Goal: Task Accomplishment & Management: Use online tool/utility

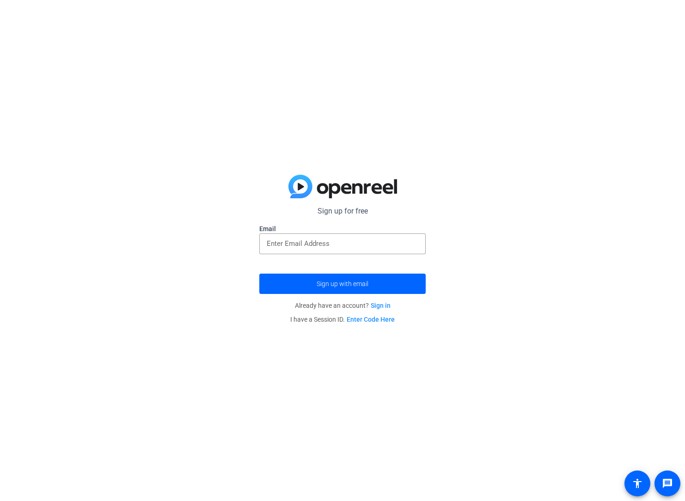
click at [384, 319] on link "Enter Code Here" at bounding box center [370, 319] width 48 height 7
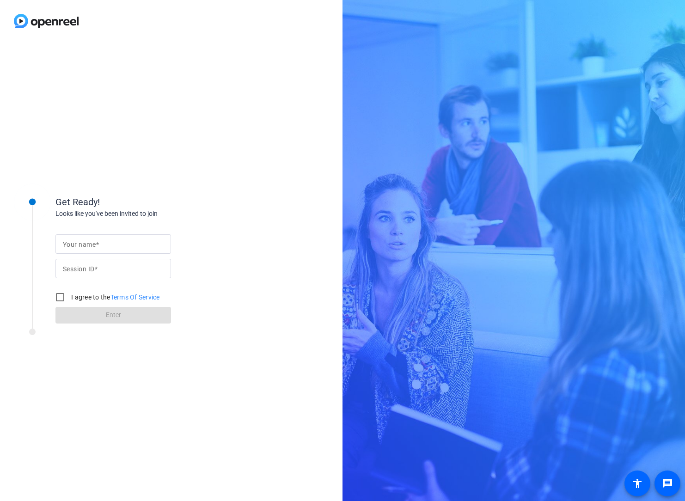
click at [101, 244] on input "Your name" at bounding box center [113, 243] width 101 height 11
type input "[PERSON_NAME]"
click at [90, 270] on mat-label "Session ID" at bounding box center [78, 268] width 31 height 7
click at [90, 270] on input "Session ID" at bounding box center [113, 268] width 101 height 11
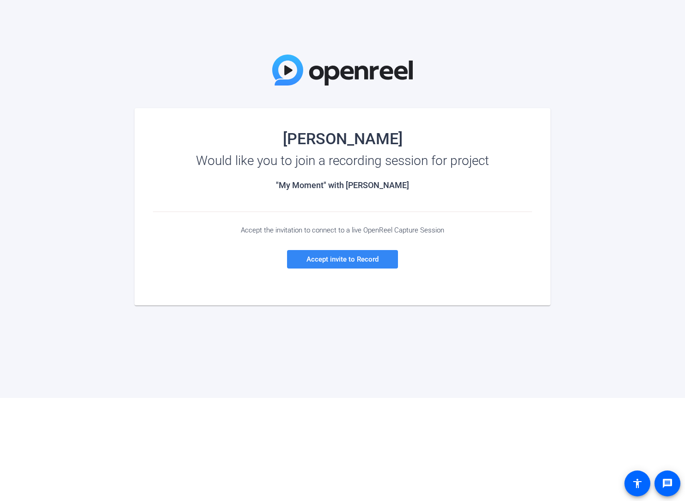
click at [326, 262] on span "Accept invite to Record" at bounding box center [342, 259] width 72 height 8
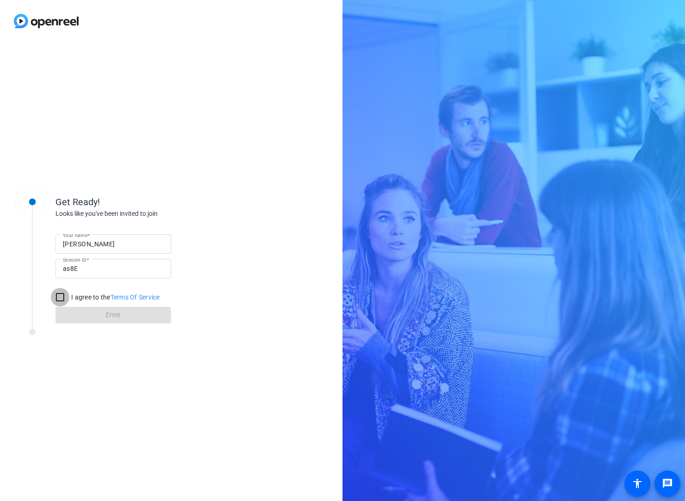
click at [62, 297] on input "I agree to the Terms Of Service" at bounding box center [60, 297] width 18 height 18
checkbox input "true"
click at [94, 313] on span at bounding box center [112, 315] width 115 height 22
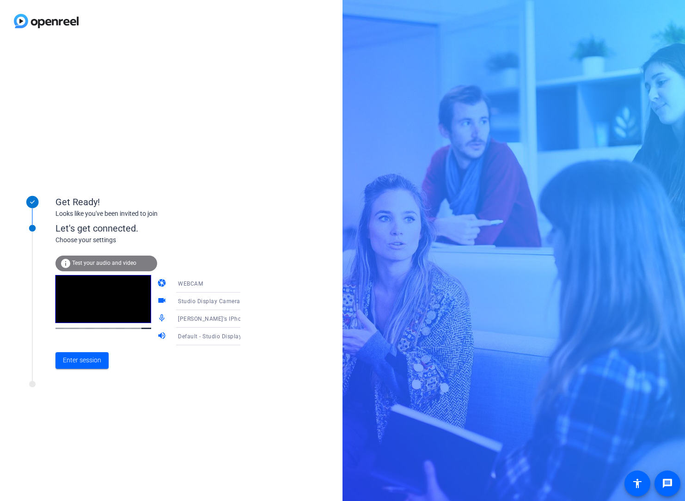
click at [244, 303] on icon at bounding box center [249, 301] width 11 height 11
click at [279, 304] on div at bounding box center [342, 250] width 685 height 501
click at [115, 263] on span "Test your audio and video" at bounding box center [104, 263] width 64 height 6
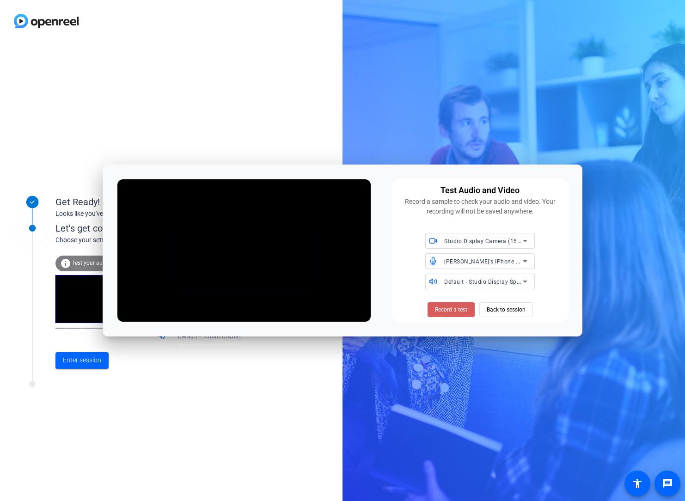
click at [459, 307] on span "Record a test" at bounding box center [451, 309] width 32 height 8
click at [456, 313] on button "Stop Testing" at bounding box center [451, 309] width 46 height 15
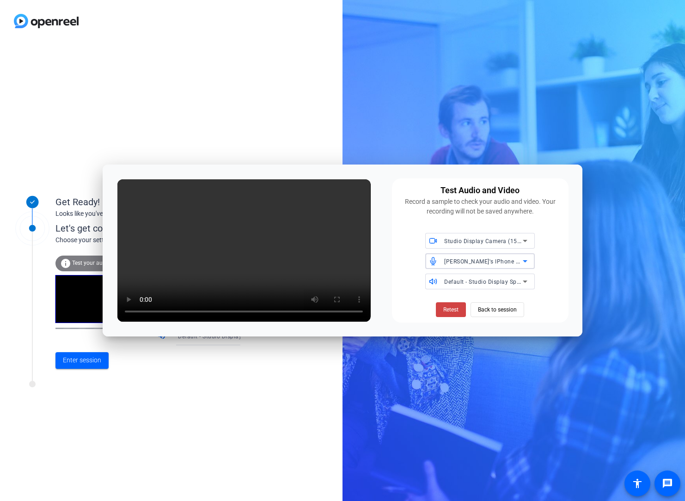
click at [524, 263] on icon at bounding box center [524, 260] width 11 height 11
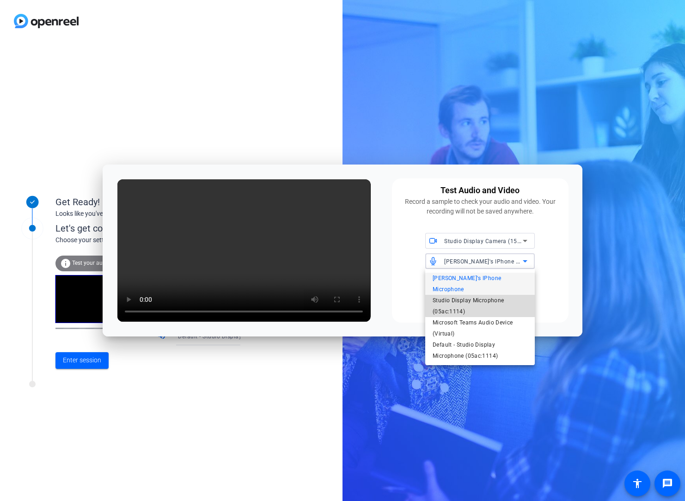
click at [499, 295] on span "Studio Display Microphone (05ac:1114)" at bounding box center [479, 306] width 95 height 22
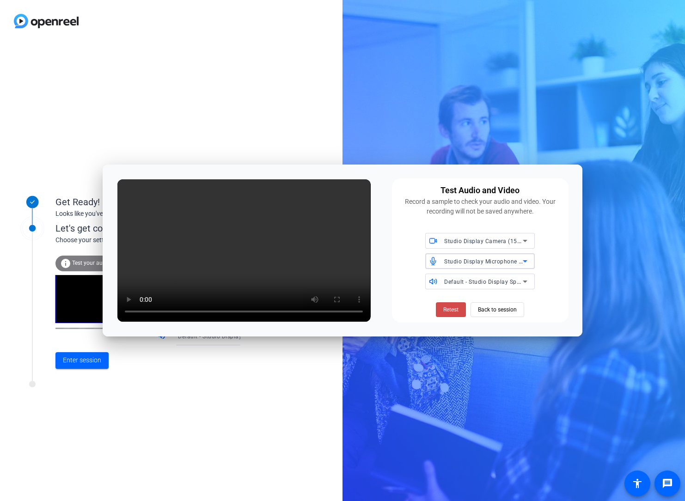
click at [448, 313] on button "Retest" at bounding box center [451, 309] width 30 height 15
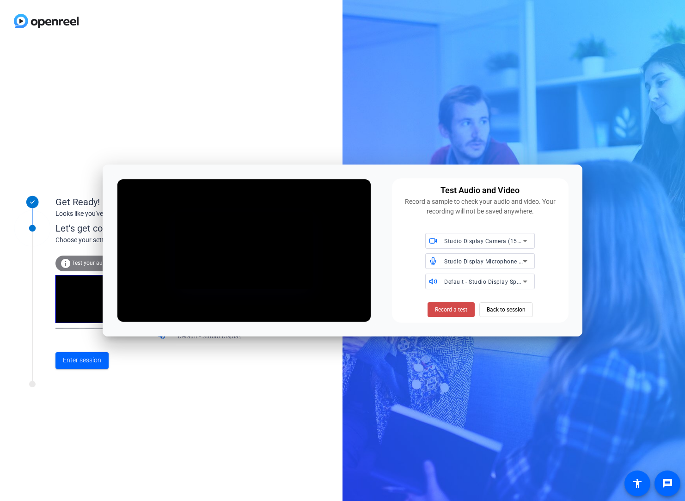
click at [448, 309] on span "Record a test" at bounding box center [451, 309] width 32 height 8
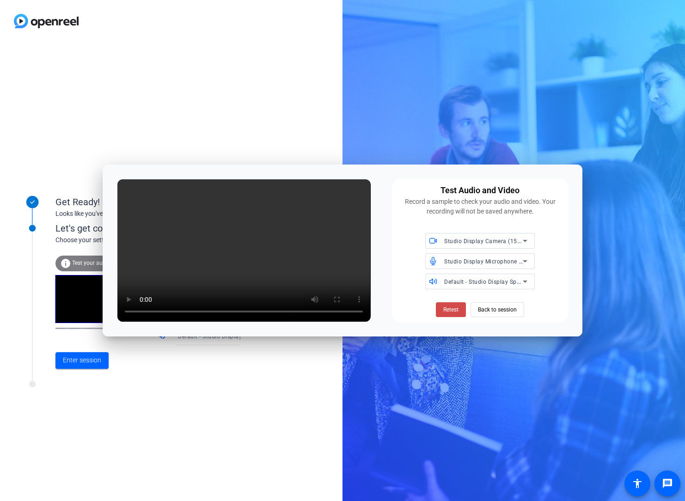
click at [447, 310] on span "Retest" at bounding box center [450, 309] width 15 height 8
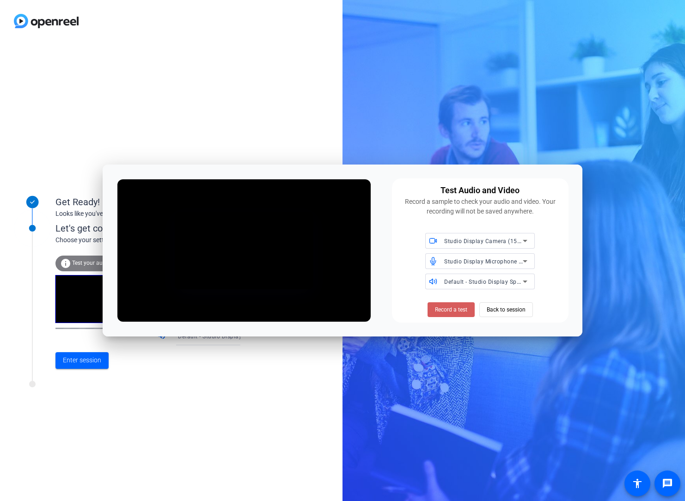
click at [457, 310] on span "Record a test" at bounding box center [451, 309] width 32 height 8
click at [455, 311] on span "Stop Testing (2s)" at bounding box center [451, 309] width 42 height 8
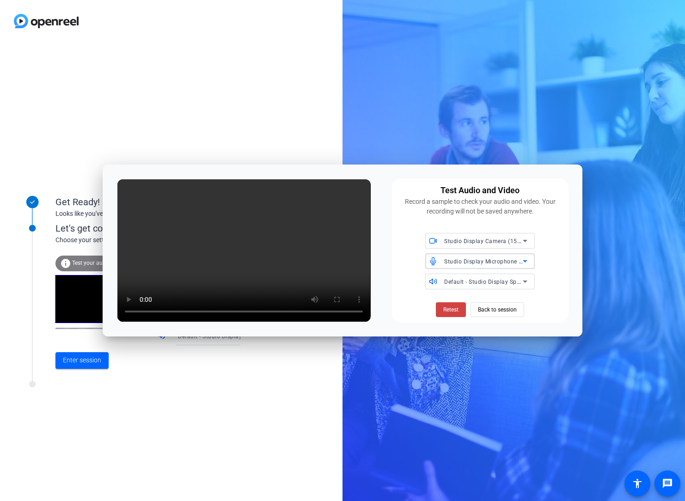
click at [525, 261] on icon at bounding box center [524, 261] width 5 height 2
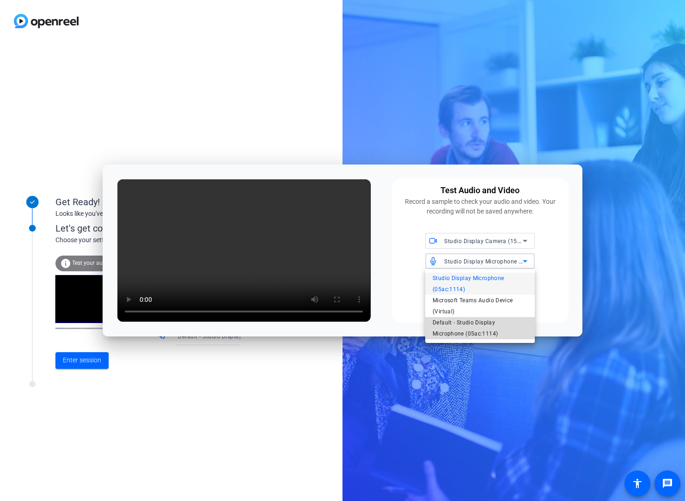
click at [492, 323] on span "Default - Studio Display Microphone (05ac:1114)" at bounding box center [479, 328] width 95 height 22
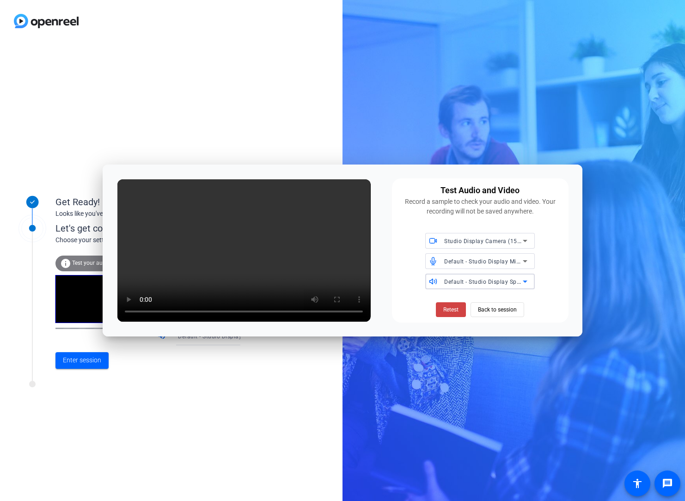
click at [507, 283] on span "Default - Studio Display Speakers (05ac:1114)" at bounding box center [506, 281] width 125 height 7
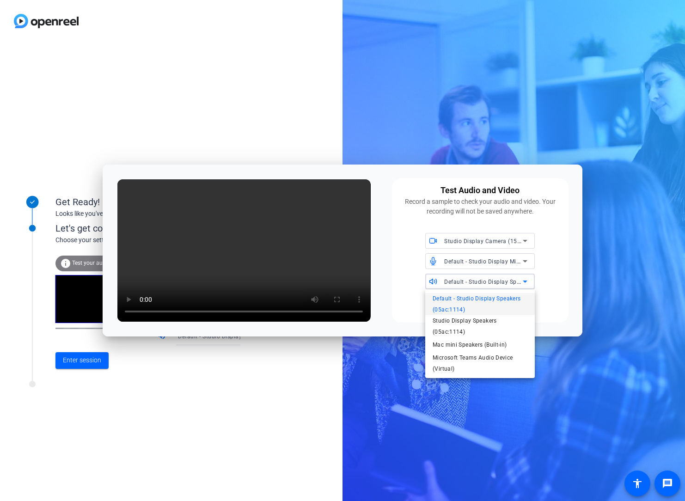
click at [489, 306] on span "Default - Studio Display Speakers (05ac:1114)" at bounding box center [479, 304] width 95 height 22
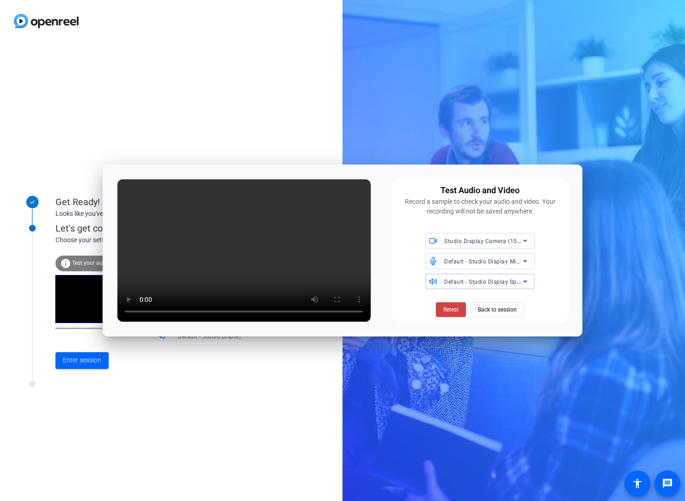
click at [525, 280] on icon at bounding box center [524, 281] width 11 height 11
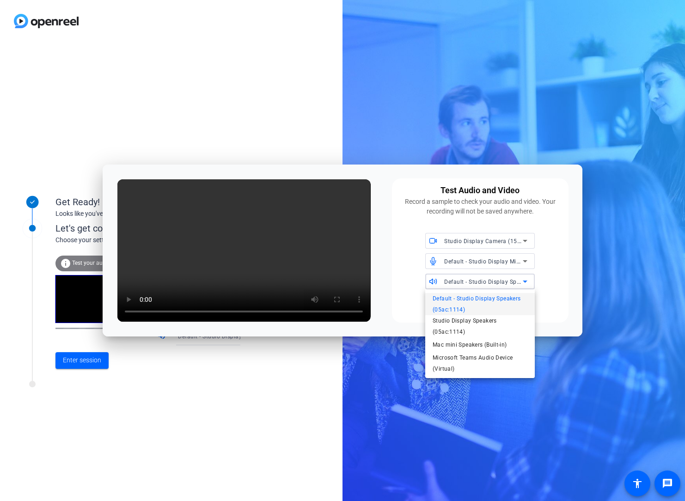
click at [499, 265] on div at bounding box center [342, 250] width 685 height 501
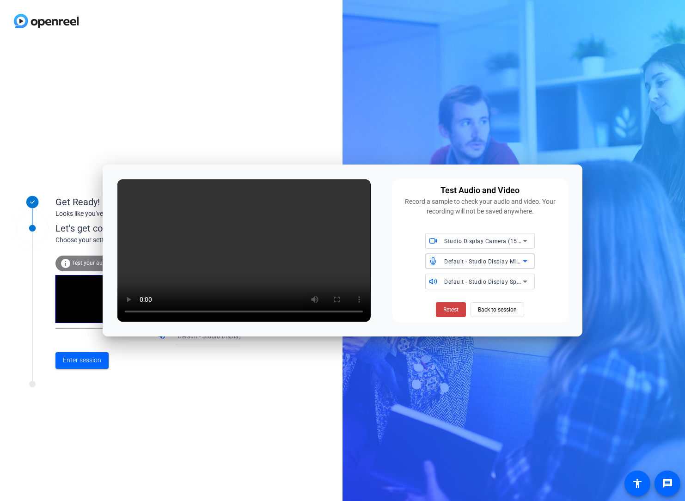
click at [506, 262] on span "Default - Studio Display Microphone (05ac:1114)" at bounding box center [510, 260] width 132 height 7
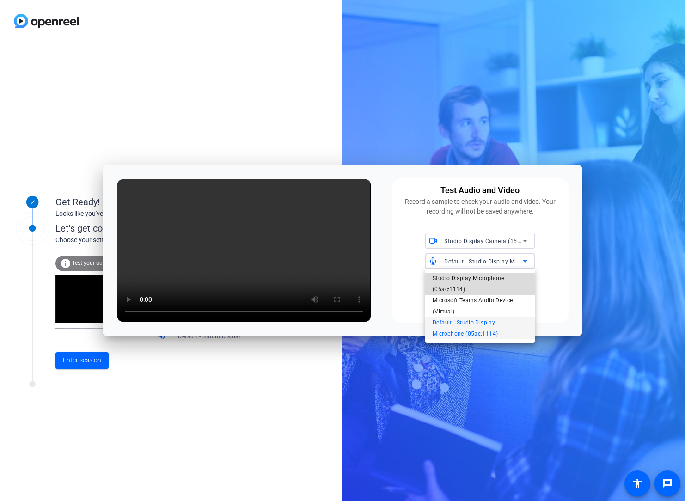
click at [491, 281] on span "Studio Display Microphone (05ac:1114)" at bounding box center [479, 284] width 95 height 22
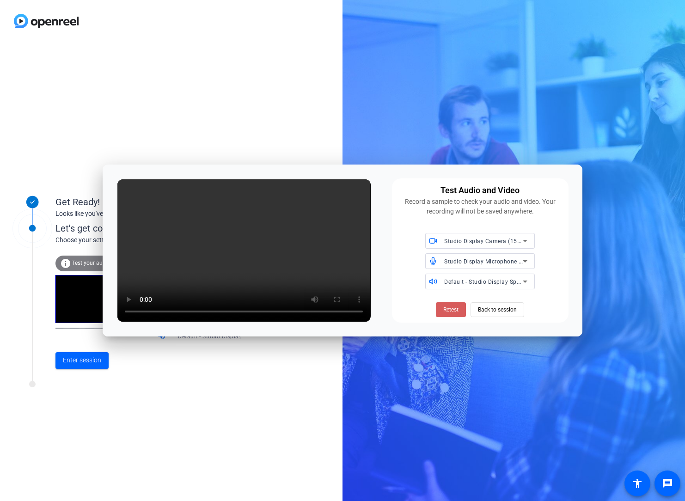
click at [448, 309] on span "Retest" at bounding box center [450, 309] width 15 height 8
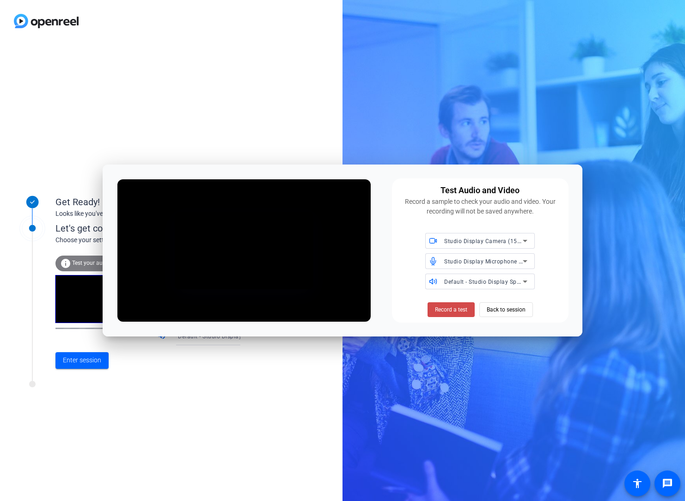
click at [449, 309] on span "Record a test" at bounding box center [451, 309] width 32 height 8
click at [448, 310] on span "Stop Testing" at bounding box center [450, 309] width 31 height 8
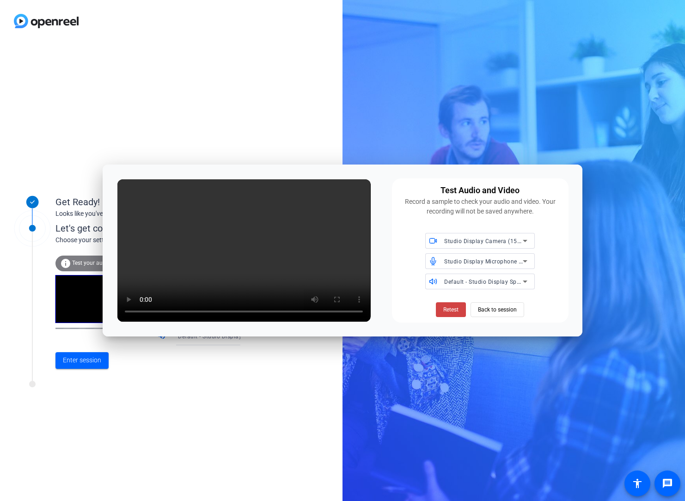
click at [284, 97] on div "Get Ready! Looks like you've been invited to join Let's get connected. Choose y…" at bounding box center [171, 271] width 342 height 459
click at [492, 313] on span "Back to session" at bounding box center [497, 310] width 39 height 18
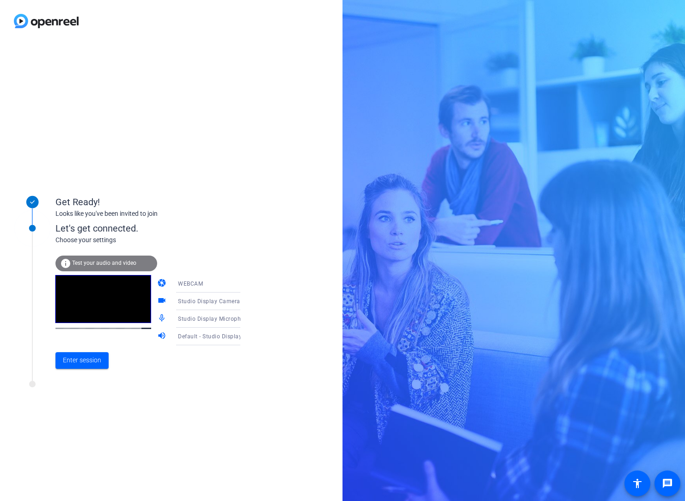
click at [103, 263] on span "Test your audio and video" at bounding box center [104, 263] width 64 height 6
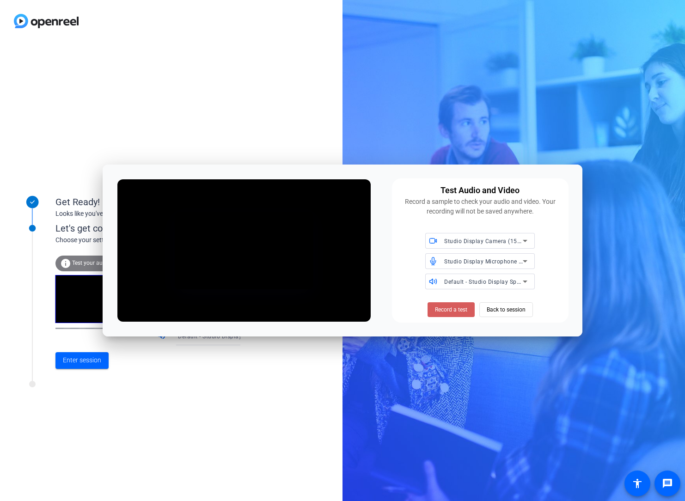
click at [448, 309] on span "Record a test" at bounding box center [451, 309] width 32 height 8
click at [442, 306] on span "Stop Testing" at bounding box center [450, 309] width 31 height 8
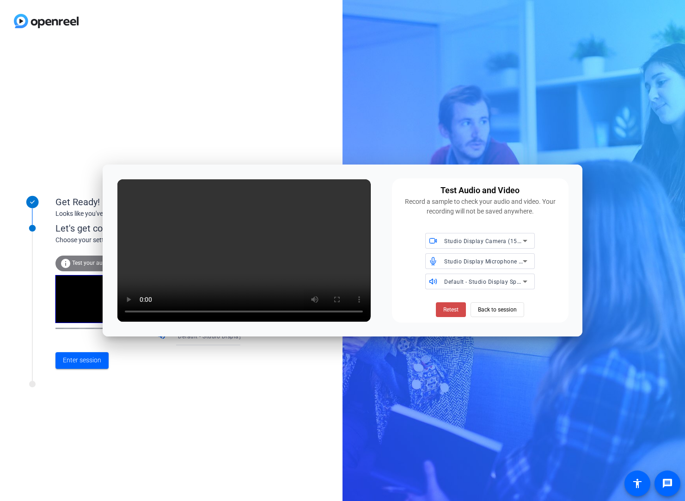
click at [448, 310] on span "Retest" at bounding box center [450, 309] width 15 height 8
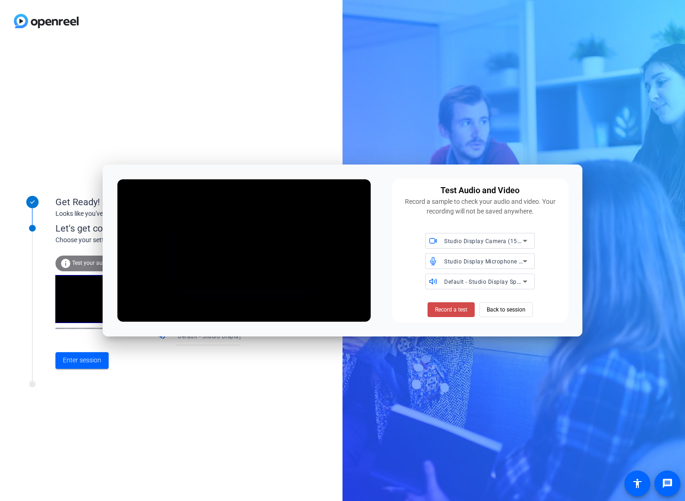
click at [453, 308] on span "Record a test" at bounding box center [451, 309] width 32 height 8
click at [453, 308] on span "Stop Testing (2s)" at bounding box center [451, 309] width 42 height 8
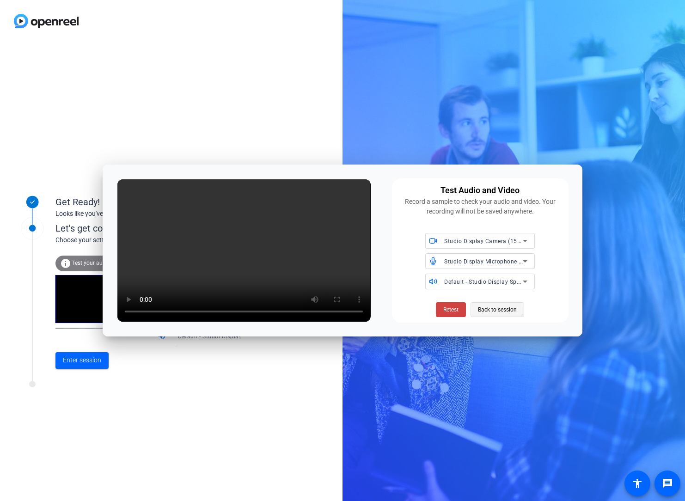
click at [491, 311] on span "Back to session" at bounding box center [497, 310] width 39 height 18
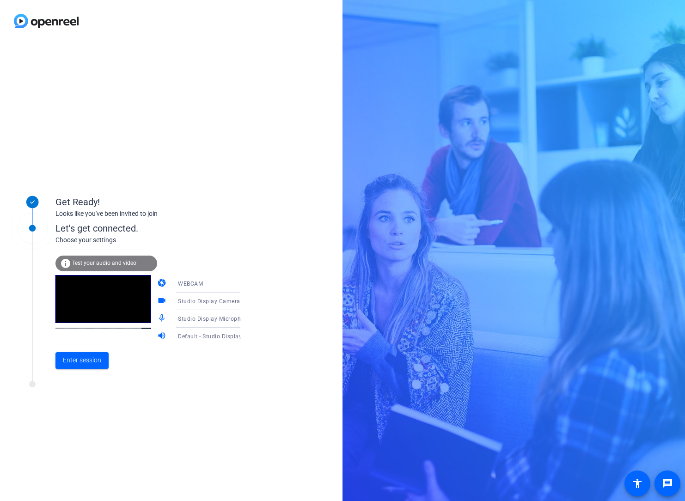
click at [103, 265] on span "Test your audio and video" at bounding box center [104, 263] width 64 height 6
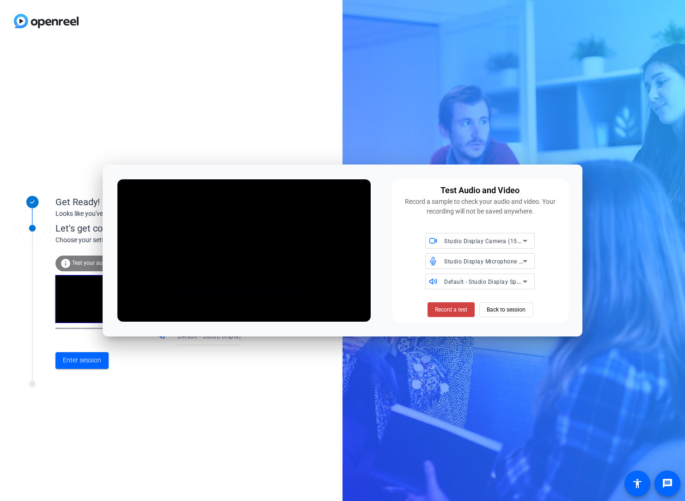
click at [418, 309] on div "Record a test Back to session" at bounding box center [479, 307] width 165 height 20
click at [441, 310] on span "Record a test" at bounding box center [451, 309] width 32 height 8
click at [441, 310] on span "Stop Testing (3s)" at bounding box center [451, 309] width 42 height 8
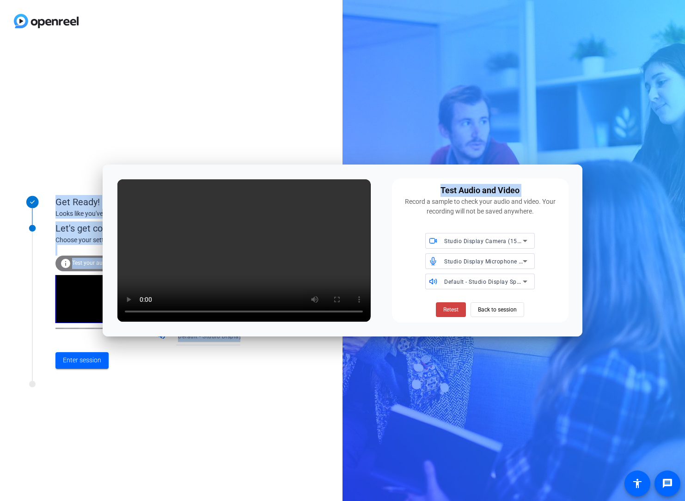
drag, startPoint x: 387, startPoint y: 184, endPoint x: 392, endPoint y: 105, distance: 79.2
click at [393, 104] on body "Accessibility Screen-Reader Guide, Feedback, and Issue Reporting | New window G…" at bounding box center [342, 250] width 685 height 501
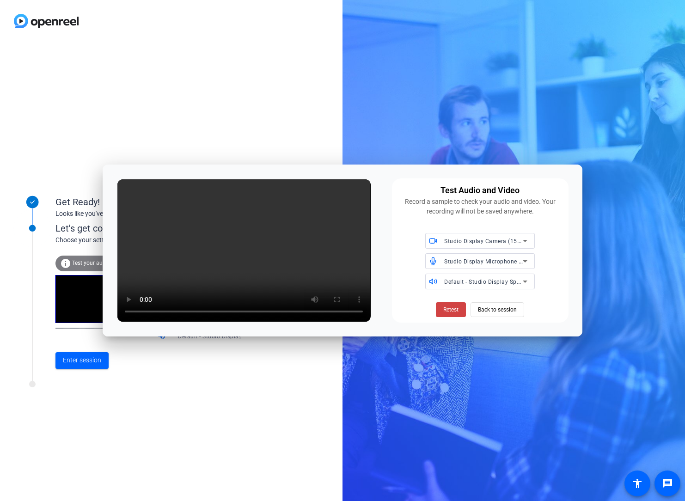
drag, startPoint x: 276, startPoint y: 89, endPoint x: 272, endPoint y: 99, distance: 10.8
click at [276, 89] on div "Get Ready! Looks like you've been invited to join Let's get connected. Choose y…" at bounding box center [171, 271] width 342 height 459
click at [445, 310] on span "Retest" at bounding box center [450, 309] width 15 height 8
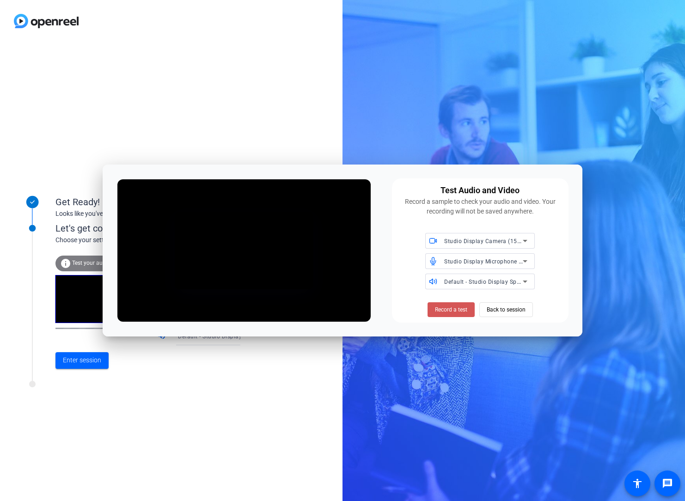
click at [445, 310] on span "Record a test" at bounding box center [451, 309] width 32 height 8
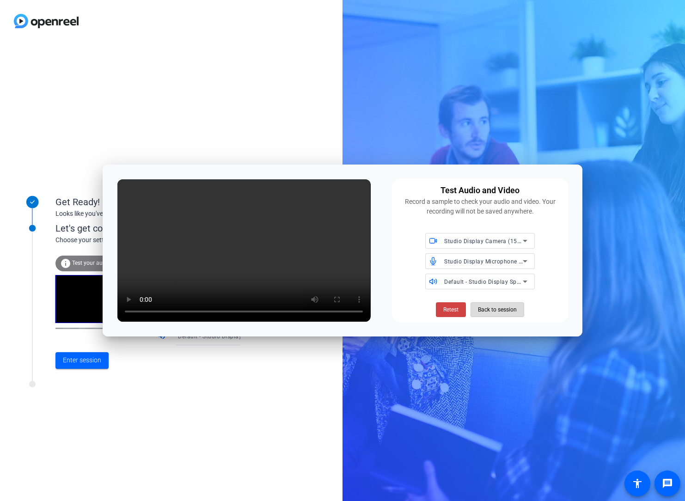
click at [489, 310] on span "Back to session" at bounding box center [497, 310] width 39 height 18
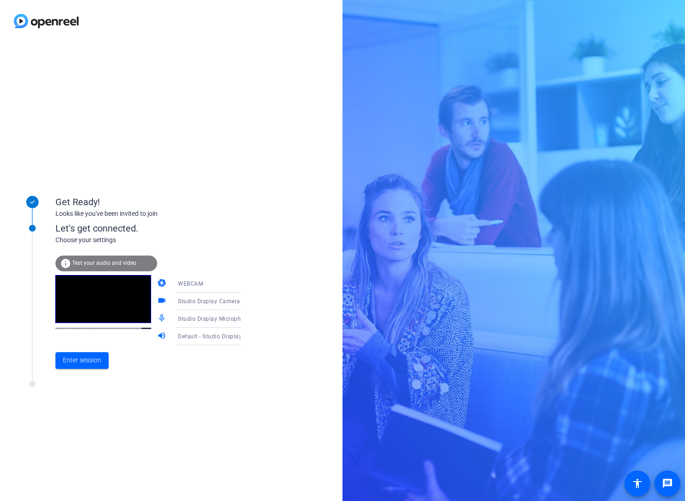
click at [105, 263] on span "Test your audio and video" at bounding box center [104, 263] width 64 height 6
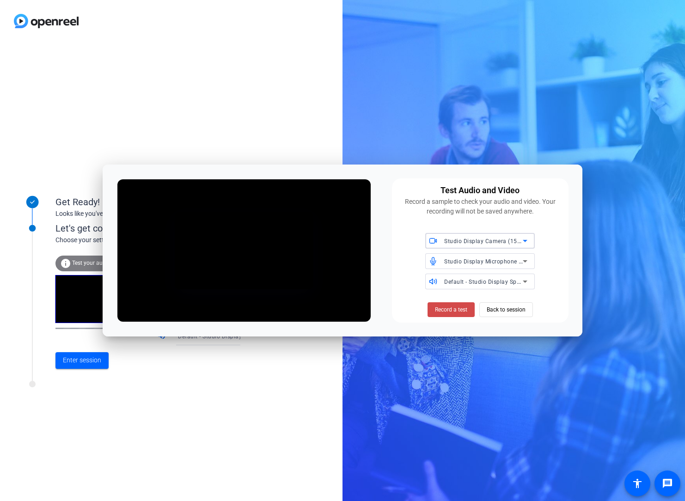
click at [450, 310] on span "Record a test" at bounding box center [451, 309] width 32 height 8
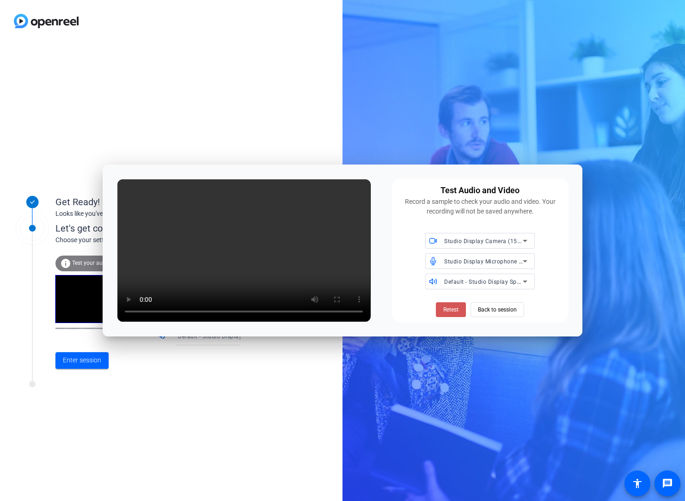
click at [450, 310] on span "Retest" at bounding box center [450, 309] width 15 height 8
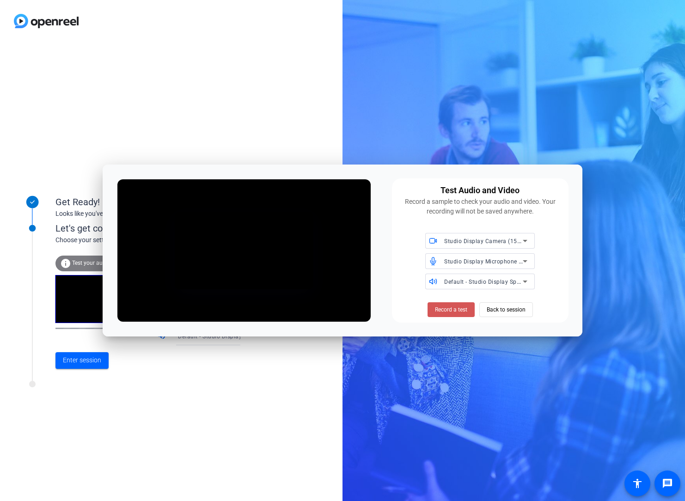
click at [450, 310] on span "Record a test" at bounding box center [451, 309] width 32 height 8
click at [450, 310] on span "Stop Testing (3s)" at bounding box center [451, 309] width 42 height 8
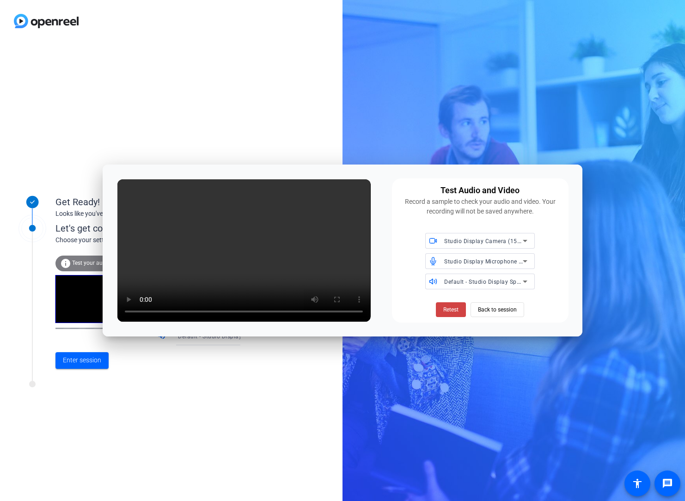
click at [450, 310] on span "Retest" at bounding box center [450, 309] width 15 height 8
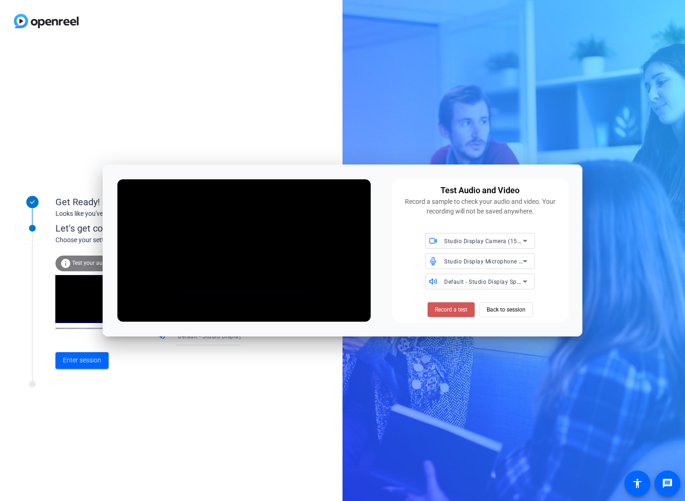
click at [450, 310] on span "Record a test" at bounding box center [451, 309] width 32 height 8
click at [450, 310] on span "Stop Testing (2s)" at bounding box center [451, 309] width 42 height 8
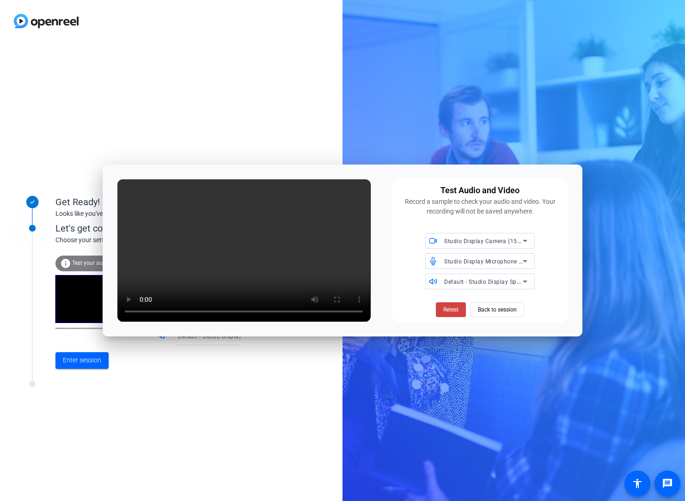
click at [530, 260] on div "Studio Display Microphone (05ac:1114)" at bounding box center [479, 261] width 109 height 16
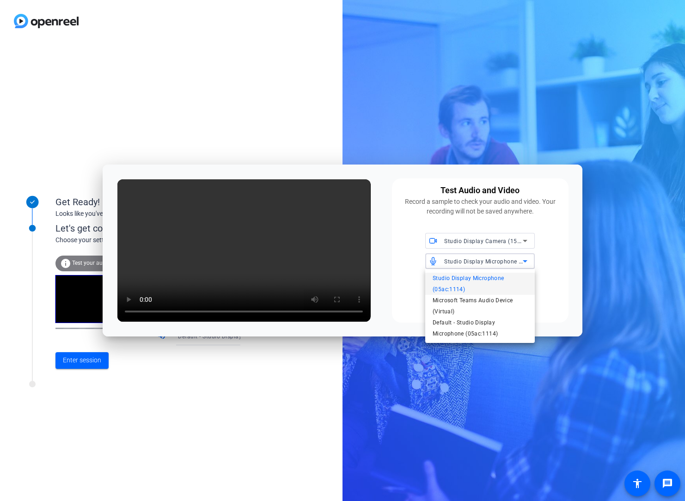
click at [550, 269] on div at bounding box center [342, 250] width 685 height 501
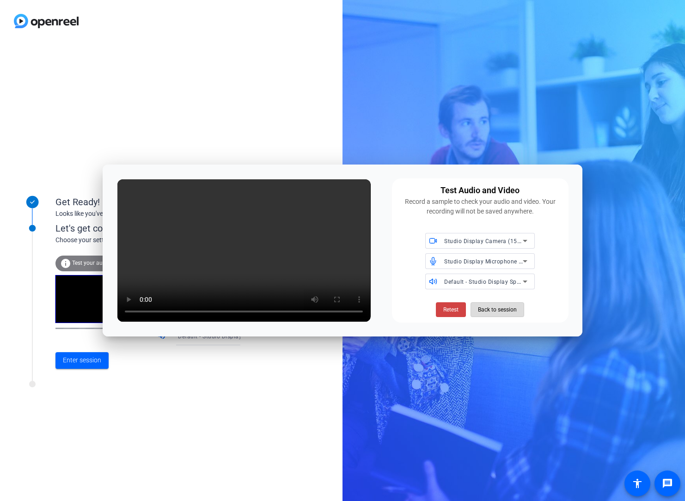
click at [491, 312] on span "Back to session" at bounding box center [497, 310] width 39 height 18
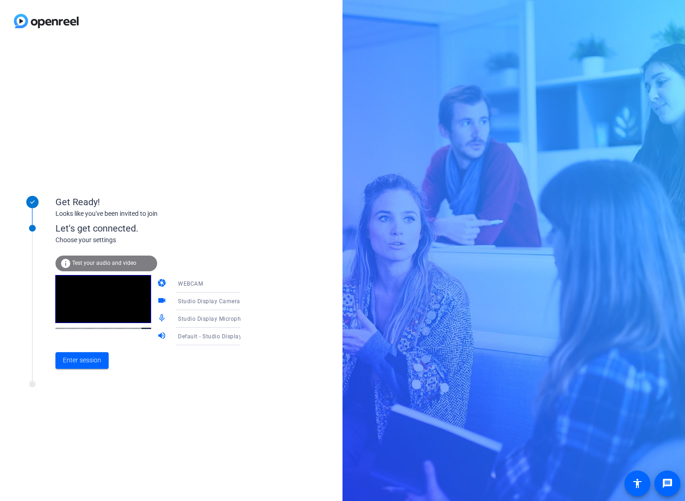
click at [244, 284] on icon at bounding box center [249, 283] width 11 height 11
click at [178, 319] on span "DESKTOP" at bounding box center [178, 320] width 26 height 11
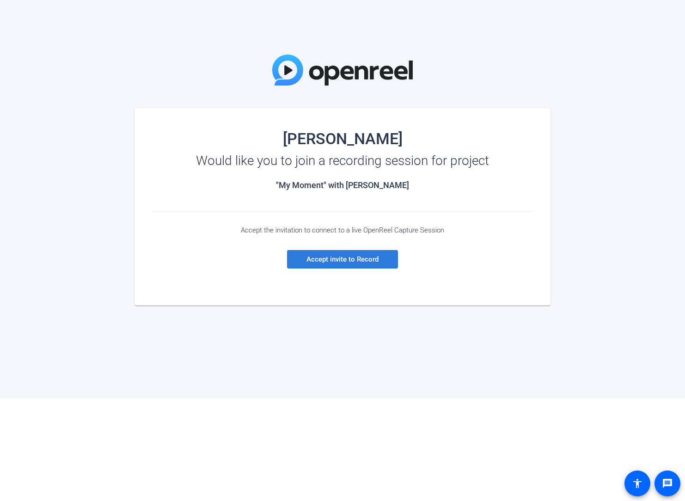
click at [341, 261] on span "Accept invite to Record" at bounding box center [342, 259] width 72 height 8
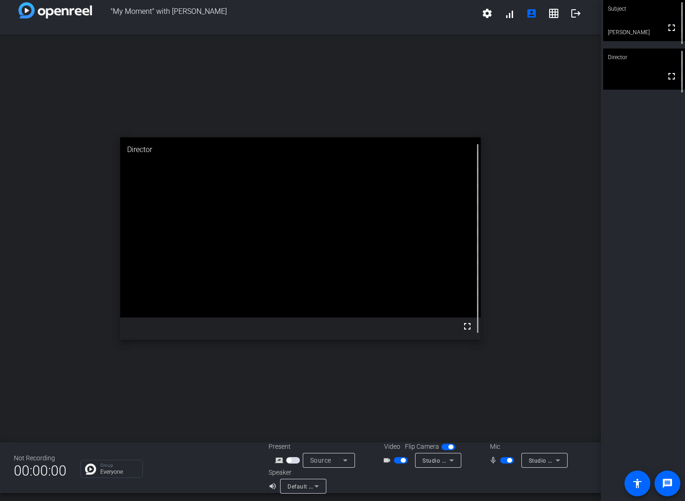
scroll to position [9, 0]
click at [450, 458] on icon at bounding box center [451, 459] width 11 height 11
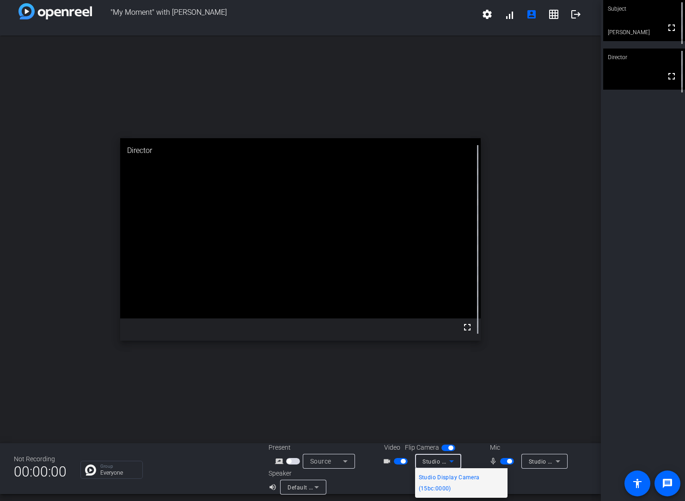
scroll to position [8, 0]
click at [551, 462] on div at bounding box center [342, 250] width 685 height 501
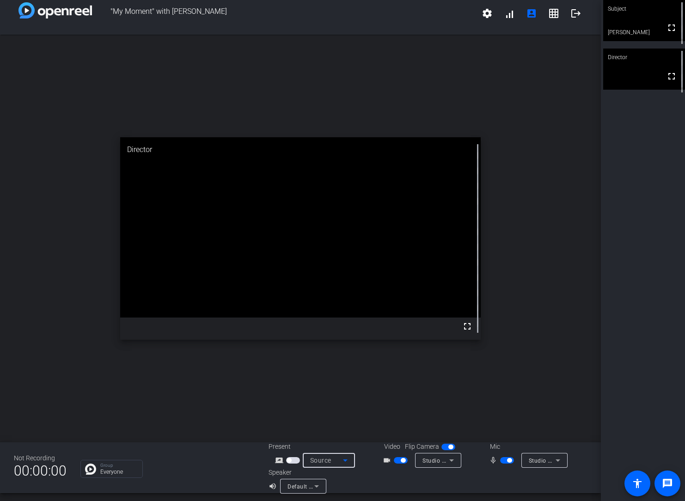
click at [346, 458] on icon at bounding box center [345, 460] width 11 height 11
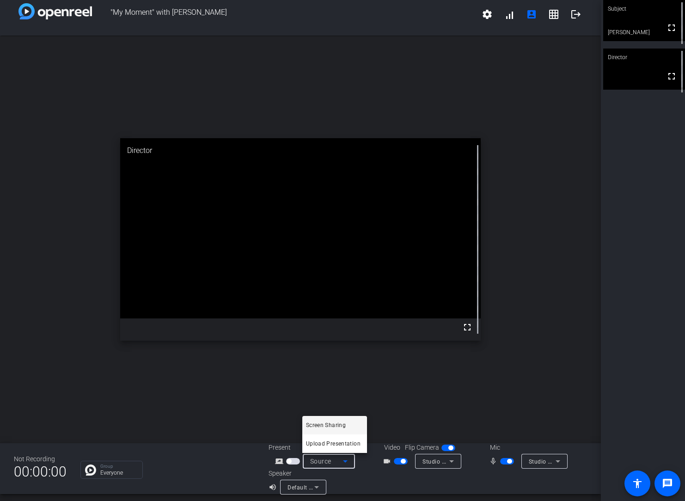
drag, startPoint x: 365, startPoint y: 476, endPoint x: 339, endPoint y: 489, distance: 30.0
click at [365, 476] on div at bounding box center [342, 250] width 685 height 501
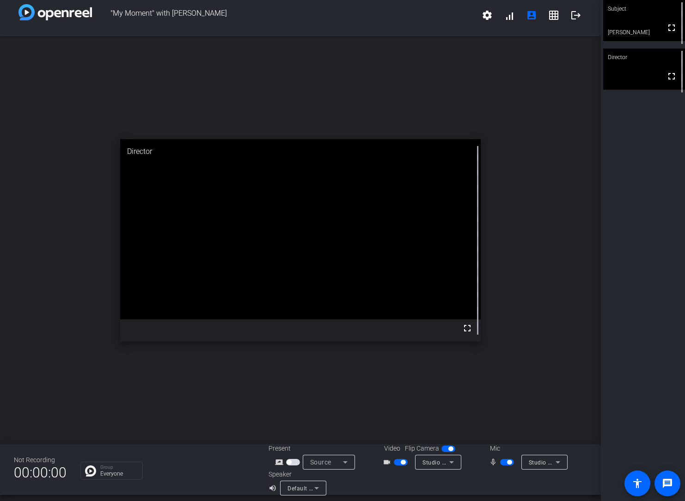
click at [316, 488] on icon at bounding box center [316, 488] width 5 height 2
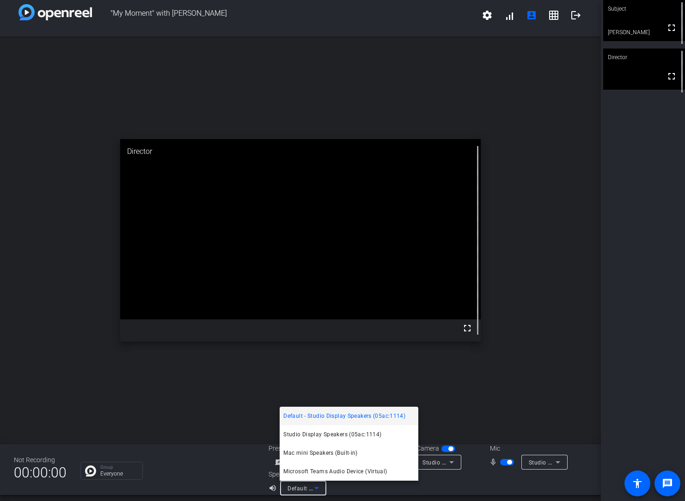
click at [453, 489] on div at bounding box center [342, 250] width 685 height 501
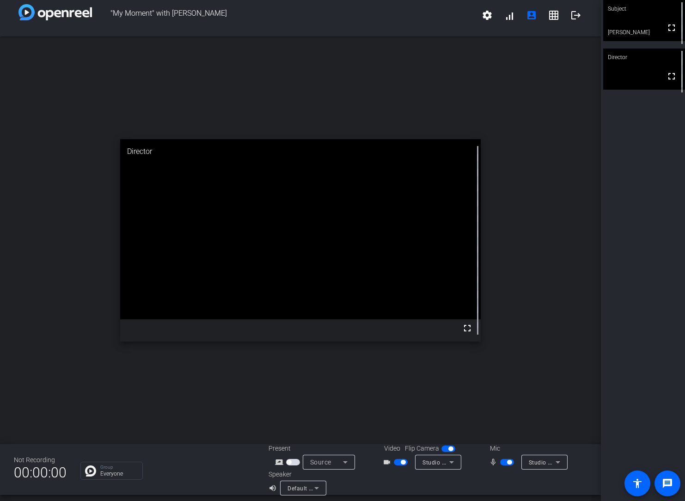
scroll to position [6, 0]
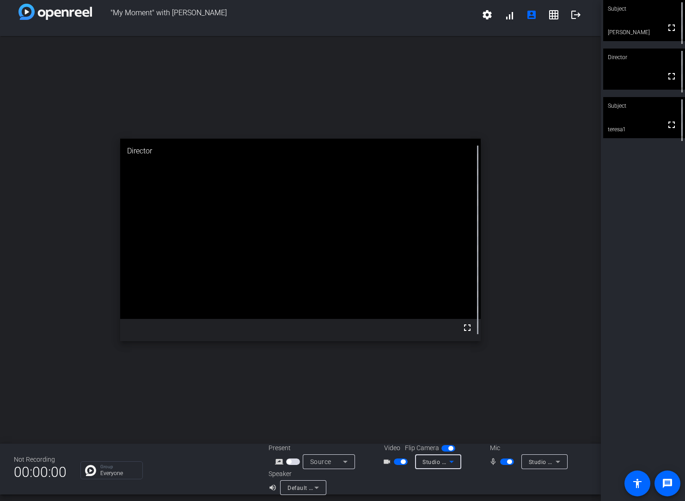
click at [450, 461] on icon at bounding box center [451, 462] width 5 height 2
click at [457, 478] on span "Studio Display Camera (15bc:0000)" at bounding box center [461, 484] width 85 height 22
click at [293, 462] on span "button" at bounding box center [293, 461] width 14 height 6
click at [489, 18] on mat-icon "settings" at bounding box center [486, 14] width 11 height 11
click at [245, 46] on div at bounding box center [342, 250] width 685 height 501
